Goal: Task Accomplishment & Management: Use online tool/utility

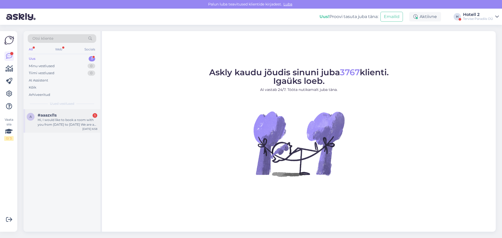
click at [56, 125] on div "Hi, I would like to book a room with you from [DATE] to [DATE] We are a family …" at bounding box center [68, 122] width 60 height 9
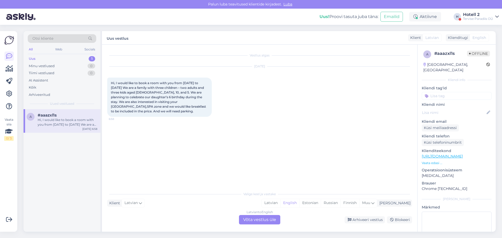
click at [251, 220] on div "Latvian to English Võta vestlus üle" at bounding box center [259, 219] width 41 height 9
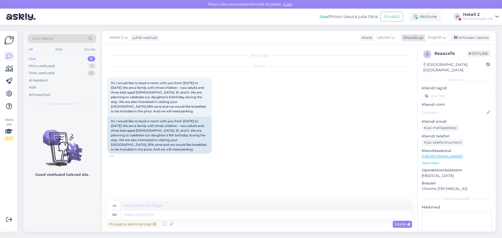
click at [439, 36] on span "English" at bounding box center [435, 38] width 14 height 6
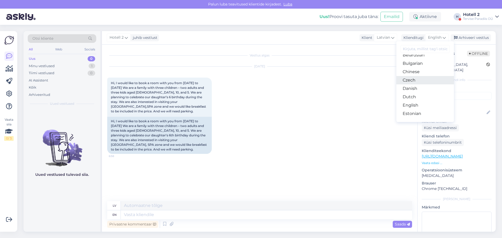
scroll to position [26, 0]
click at [412, 102] on link "Estonian" at bounding box center [425, 101] width 58 height 8
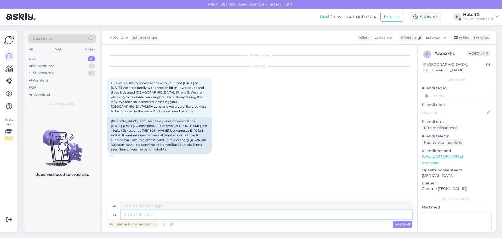
click at [151, 215] on textarea at bounding box center [266, 214] width 291 height 9
type textarea "[PERSON_NAME]"
type textarea "Ceļš"
type textarea "[PERSON_NAME] hommik"
type textarea "Ceļš no [PERSON_NAME]"
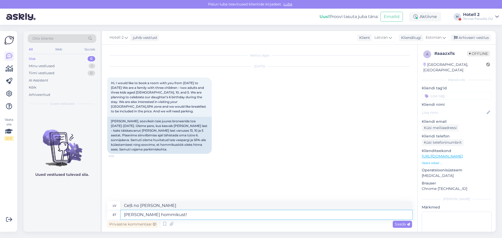
type textarea "[PERSON_NAME] hommikust!"
type textarea "Labrīt!"
type textarea "[PERSON_NAME] hommikust! Broneerimiseks ki"
type textarea "Labrīt! Rezervēšanai"
type textarea "[PERSON_NAME] hommikust! Broneerimiseks kirjutage s"
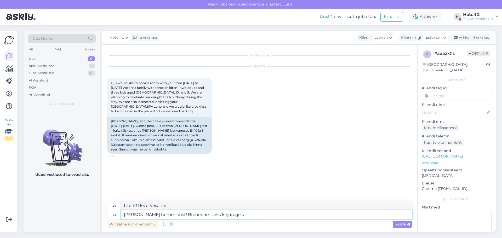
type textarea "Labrīt! Lai rezervētu, rakstiet"
type textarea "[PERSON_NAME] hommikust! Broneerimiseks kirjutage [EMAIL_ADDRESS][DOMAIN_NAME]"
type textarea "Labrīt! Lai veiktu rezervāciju, rakstiet [EMAIL_ADDRESS][DOMAIN_NAME]"
type textarea "[PERSON_NAME] hommikust! Broneerimiseks kirjutage [EMAIL_ADDRESS][DOMAIN_NAME]"
click at [401, 227] on div "Saada" at bounding box center [402, 224] width 19 height 7
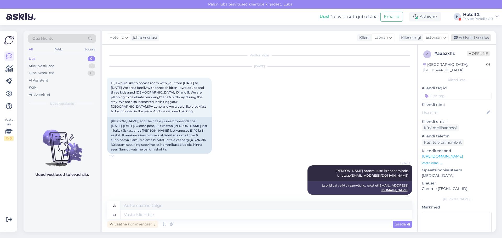
click at [460, 38] on div "Arhiveeri vestlus" at bounding box center [471, 37] width 40 height 7
